Goal: Information Seeking & Learning: Learn about a topic

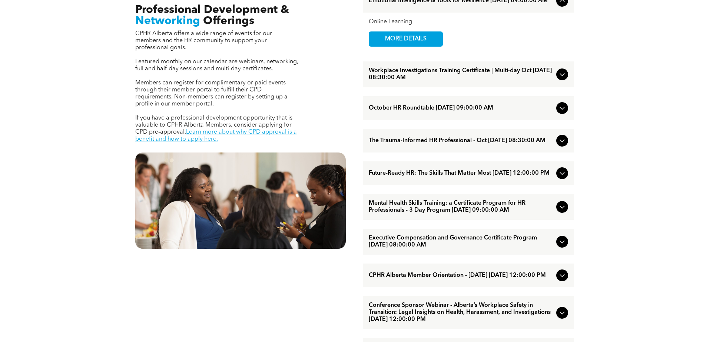
scroll to position [296, 0]
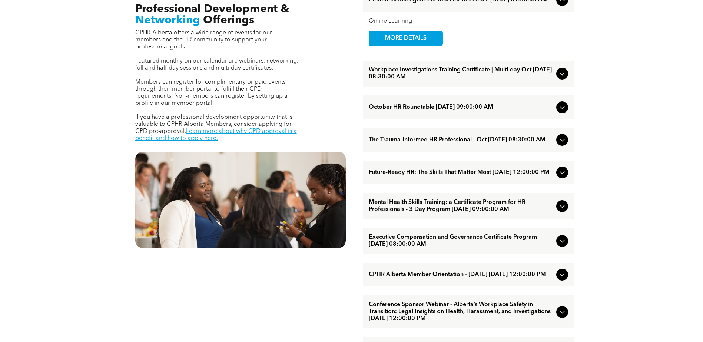
click at [561, 208] on icon at bounding box center [561, 206] width 5 height 3
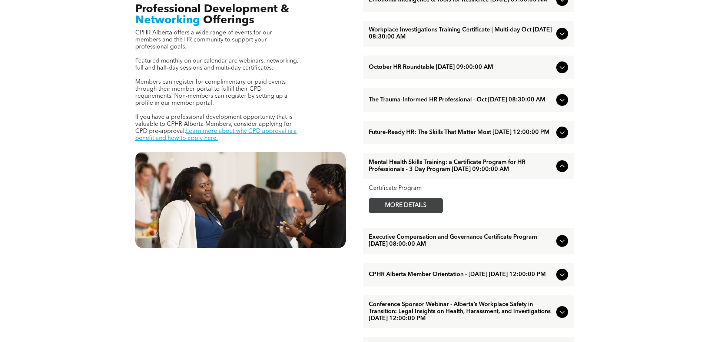
click at [418, 212] on span "MORE DETAILS" at bounding box center [405, 206] width 59 height 14
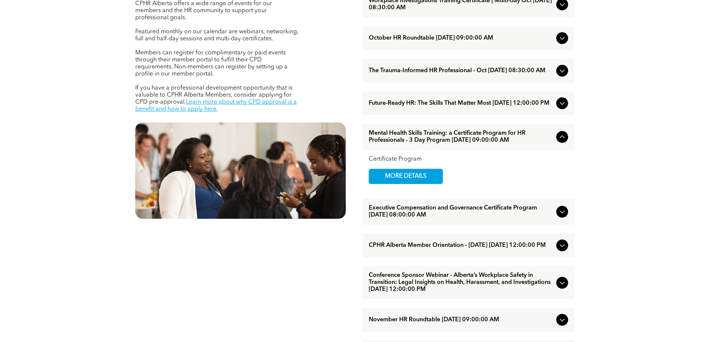
scroll to position [407, 0]
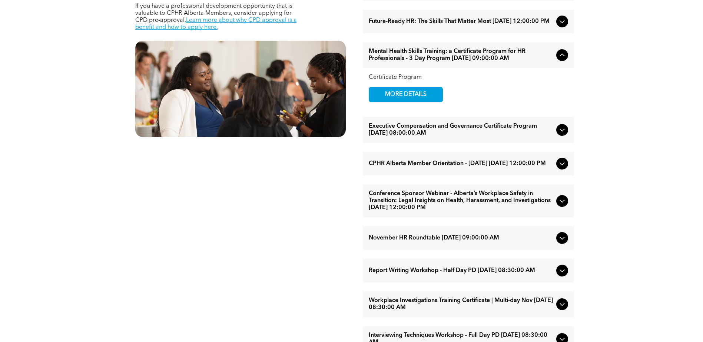
click at [563, 134] on icon at bounding box center [562, 130] width 9 height 9
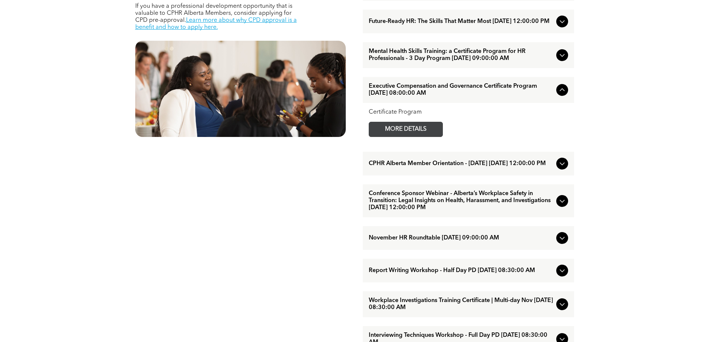
click at [412, 131] on span "MORE DETAILS" at bounding box center [405, 129] width 59 height 14
click at [560, 206] on icon at bounding box center [562, 201] width 9 height 9
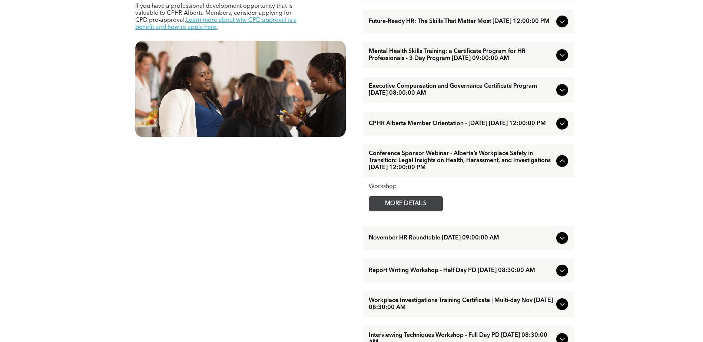
click at [421, 211] on span "MORE DETAILS" at bounding box center [405, 204] width 59 height 14
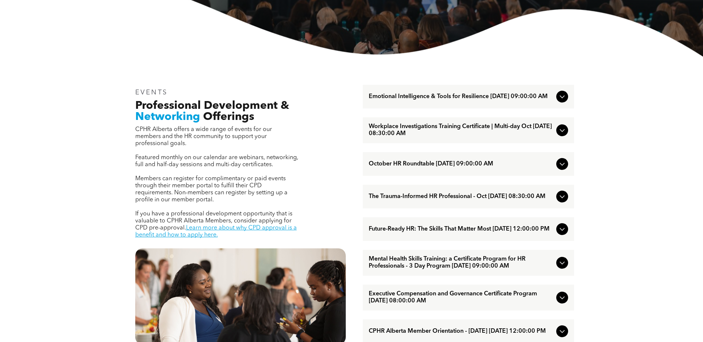
scroll to position [73, 0]
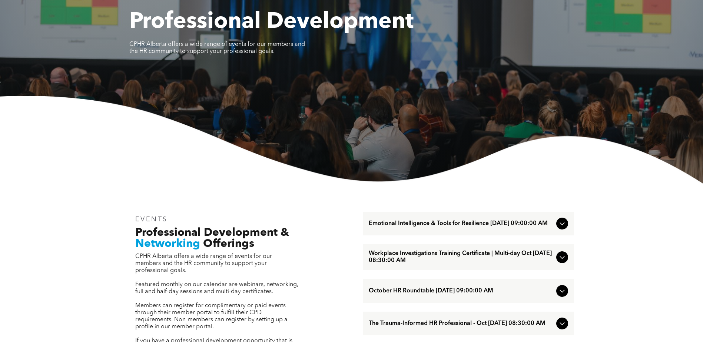
click at [565, 226] on icon at bounding box center [562, 223] width 9 height 9
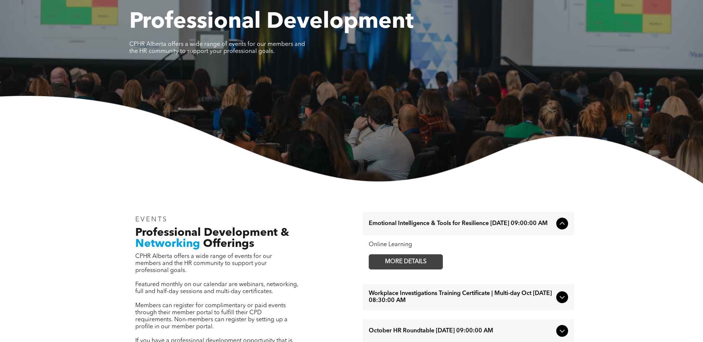
click at [412, 263] on span "MORE DETAILS" at bounding box center [405, 262] width 59 height 14
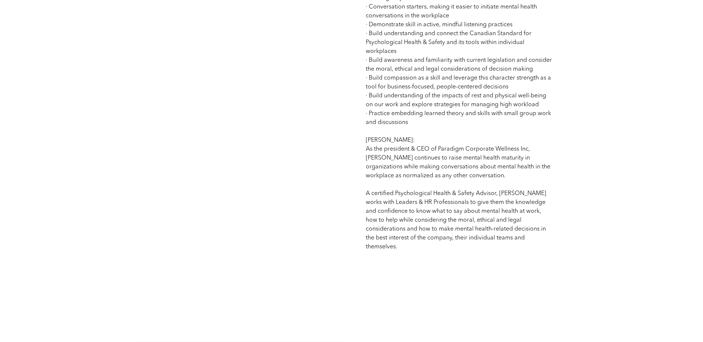
scroll to position [259, 0]
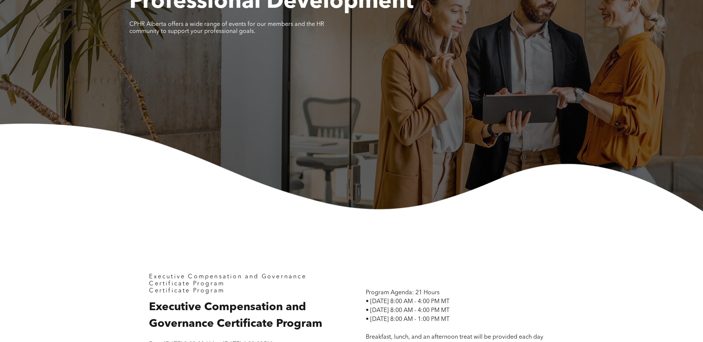
scroll to position [296, 0]
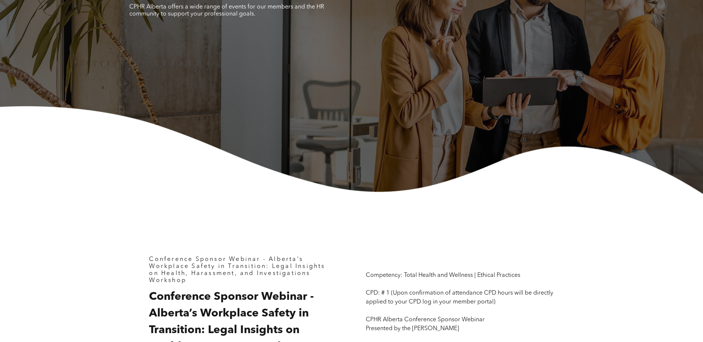
scroll to position [333, 0]
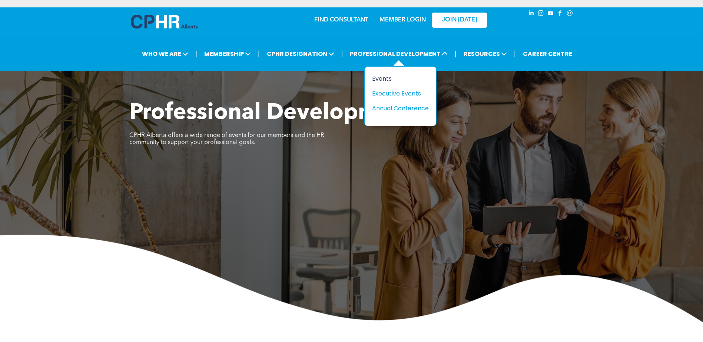
click at [396, 79] on div "Events" at bounding box center [397, 78] width 51 height 9
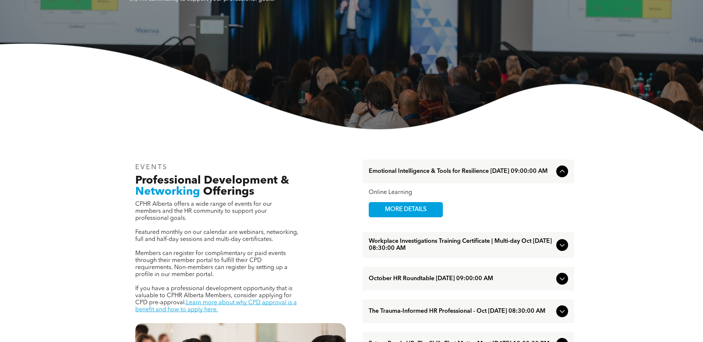
scroll to position [259, 0]
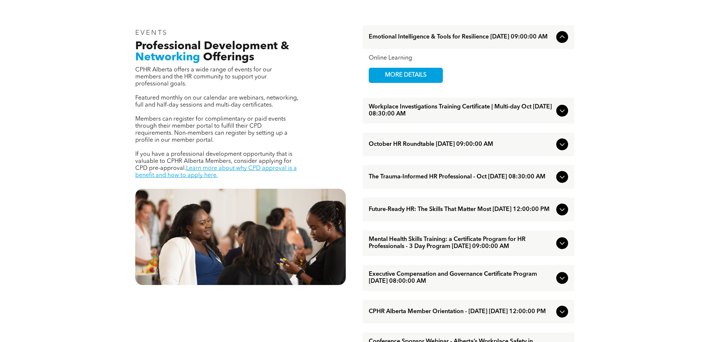
click at [562, 248] on icon at bounding box center [562, 243] width 9 height 9
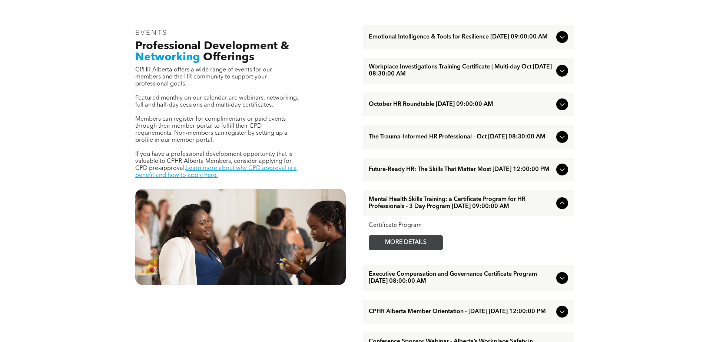
click at [403, 250] on span "MORE DETAILS" at bounding box center [405, 243] width 59 height 14
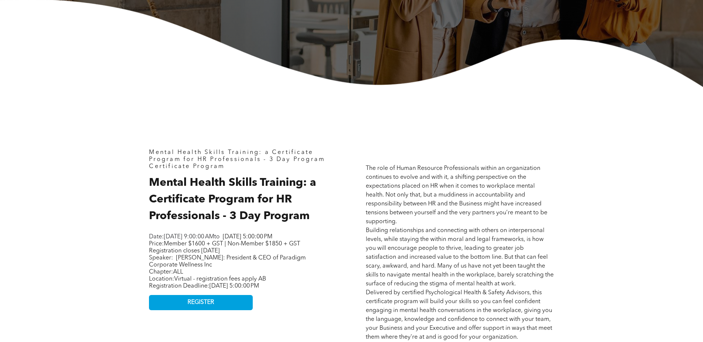
scroll to position [222, 0]
